Goal: Task Accomplishment & Management: Use online tool/utility

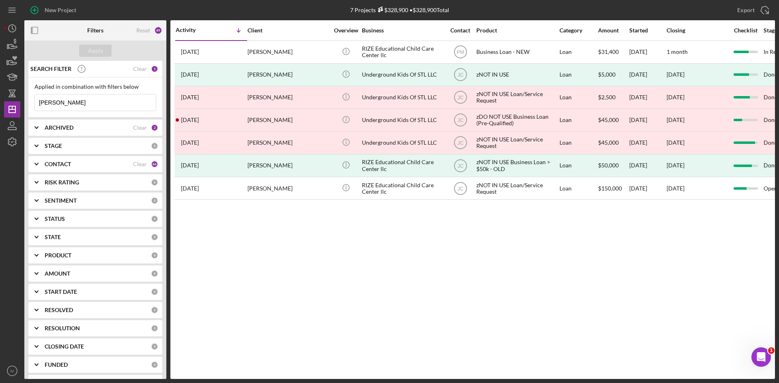
drag, startPoint x: 64, startPoint y: 103, endPoint x: 35, endPoint y: 104, distance: 28.8
click at [35, 104] on input "[PERSON_NAME]" at bounding box center [95, 103] width 121 height 16
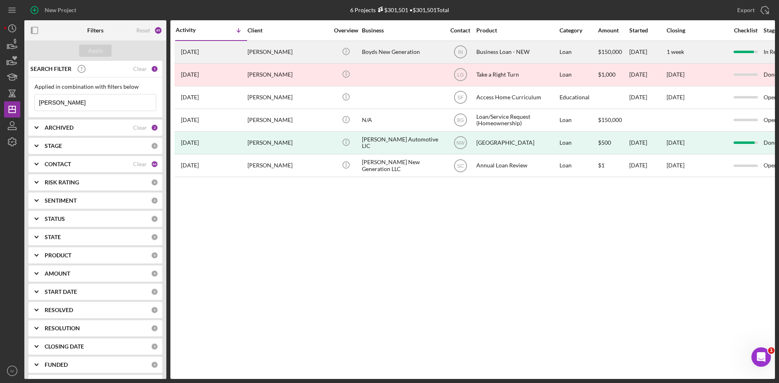
type input "[PERSON_NAME]"
click at [256, 52] on div "[PERSON_NAME]" at bounding box center [287, 52] width 81 height 22
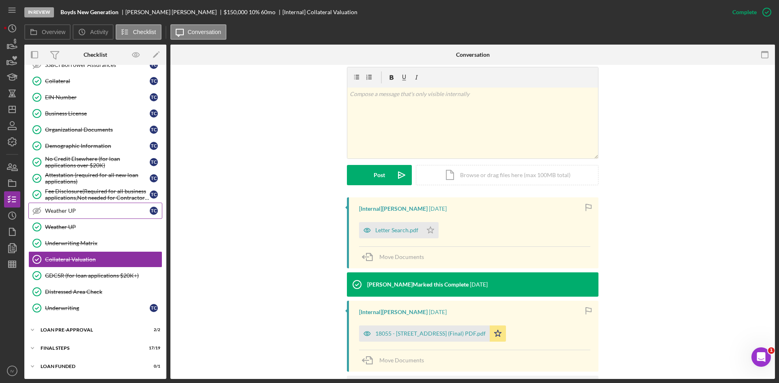
scroll to position [268, 0]
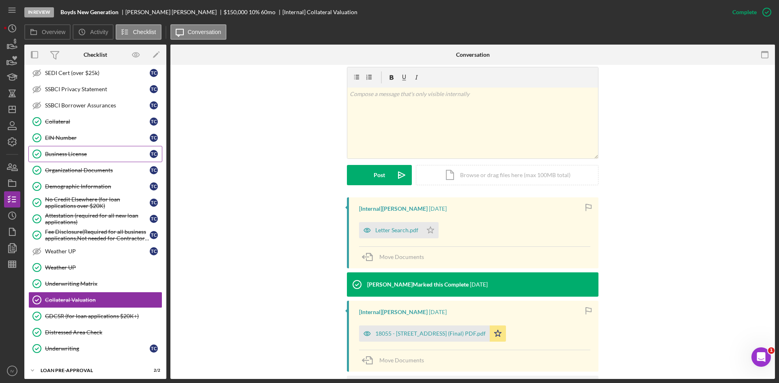
drag, startPoint x: 88, startPoint y: 142, endPoint x: 103, endPoint y: 149, distance: 17.1
click at [88, 142] on link "EIN Number EIN Number T C" at bounding box center [95, 138] width 134 height 16
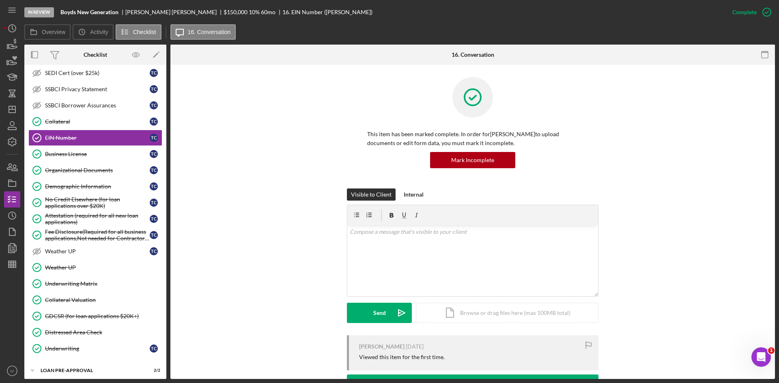
scroll to position [81, 0]
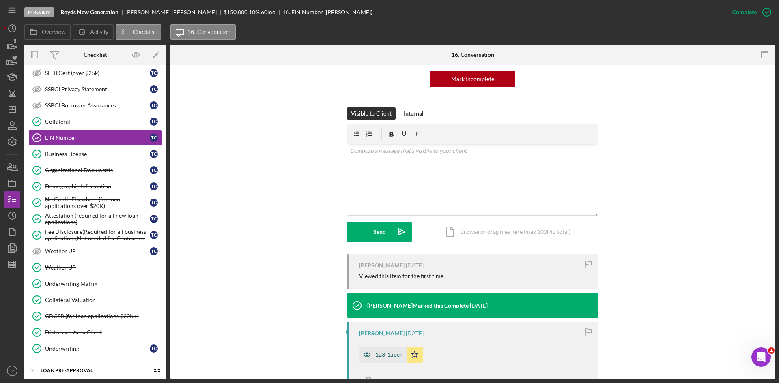
click at [382, 362] on div "123_1.jpeg" at bounding box center [382, 355] width 47 height 16
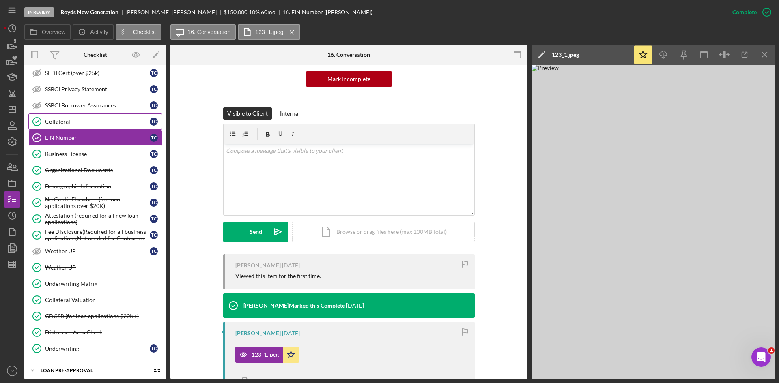
drag, startPoint x: 59, startPoint y: 118, endPoint x: 123, endPoint y: 120, distance: 63.3
click at [59, 118] on div "Collateral" at bounding box center [97, 121] width 105 height 6
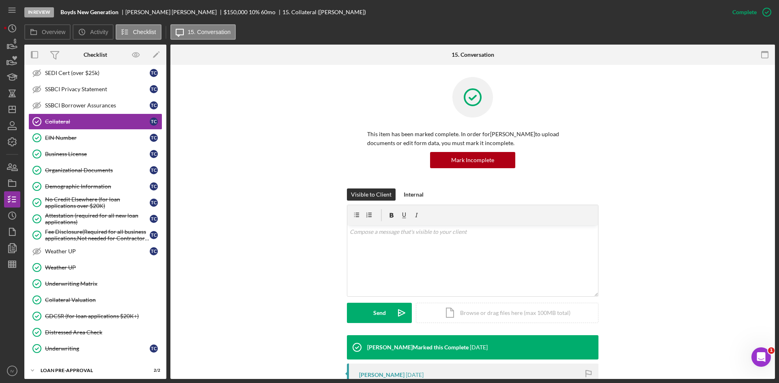
scroll to position [144, 0]
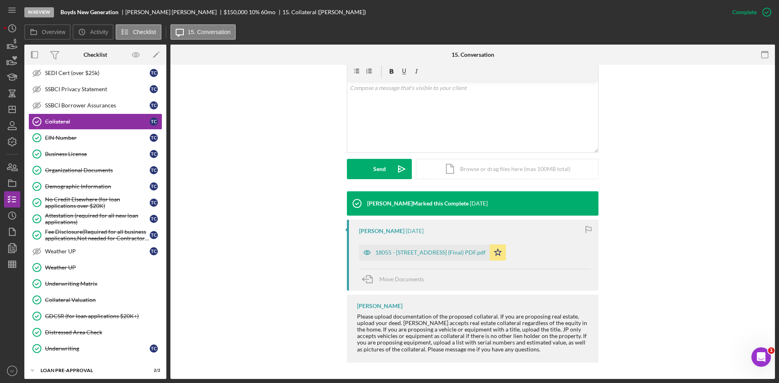
click at [438, 248] on div "18055 - [STREET_ADDRESS] (Final) PDF.pdf" at bounding box center [424, 253] width 131 height 16
